Goal: Navigation & Orientation: Find specific page/section

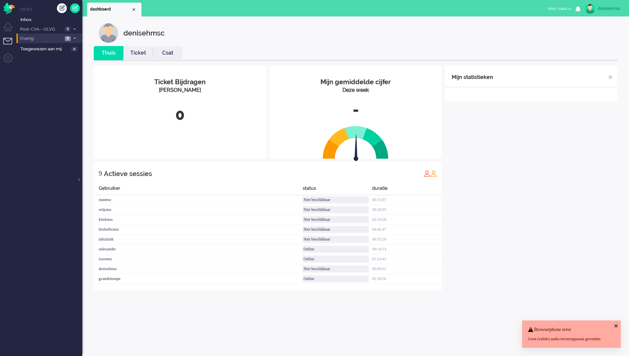
click at [58, 39] on li "Overig 6" at bounding box center [49, 39] width 66 height 10
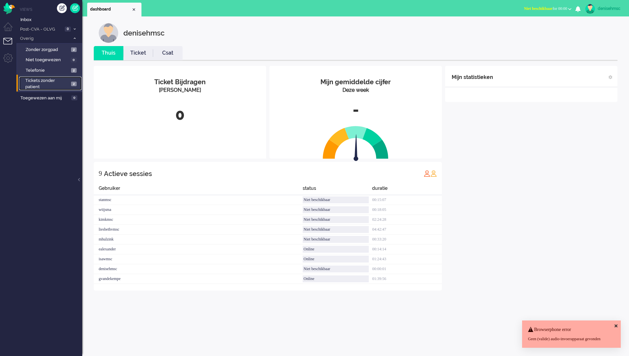
click at [63, 84] on span "Tickets zonder patient" at bounding box center [47, 84] width 44 height 12
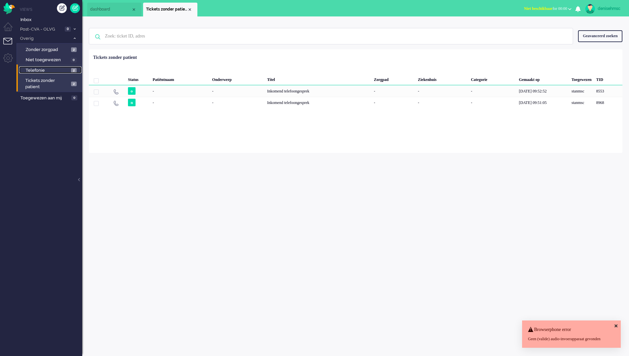
click at [67, 69] on span "Telefonie" at bounding box center [48, 70] width 44 height 6
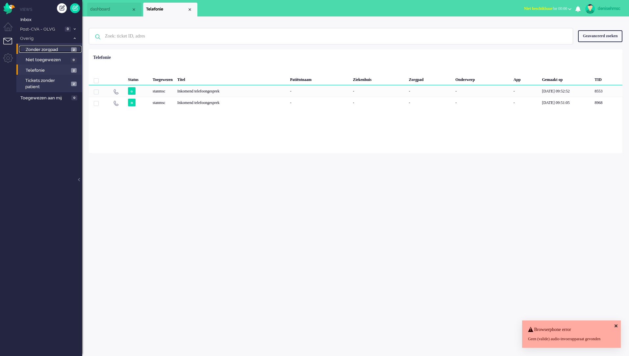
click at [64, 51] on span "Zonder zorgpad" at bounding box center [48, 50] width 44 height 6
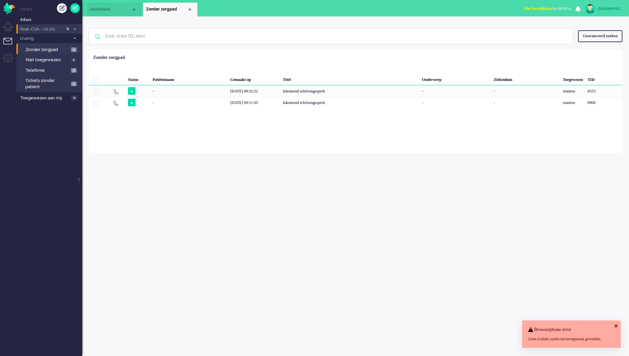
click at [64, 30] on li "Post-CVA - OLVG 0" at bounding box center [49, 29] width 66 height 10
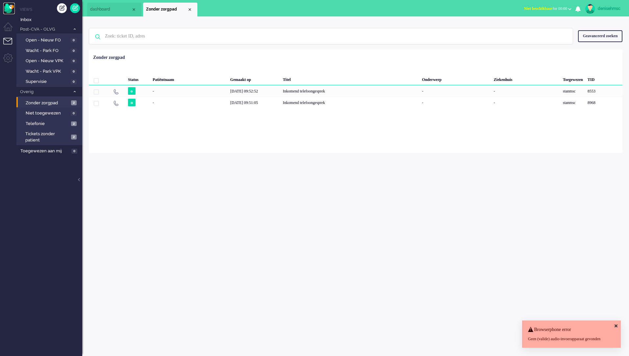
click at [6, 10] on img "Omnidesk" at bounding box center [9, 9] width 12 height 12
